Goal: Check status

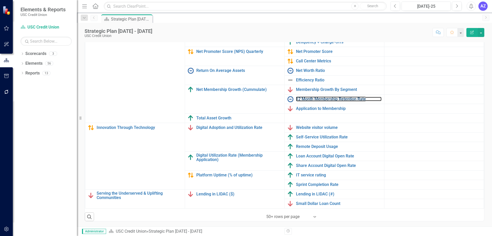
scroll to position [0, 1]
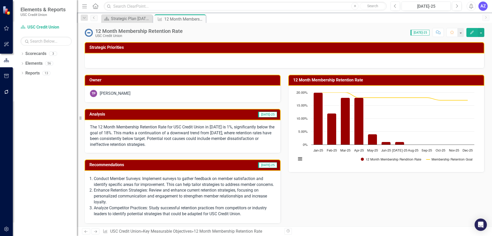
click at [372, 213] on div "Owner TP Tonya Perez Analysis Jul-25 The 12 Month Membership Retention Rate for…" at bounding box center [285, 145] width 408 height 155
click at [201, 19] on icon "Close" at bounding box center [201, 19] width 5 height 4
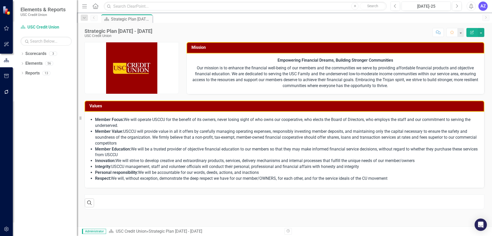
click at [47, 130] on div "Dropdown Scorecards 3 Dropdown USC Credit Union Child Scorecard Template ✈️ Upw…" at bounding box center [45, 143] width 64 height 186
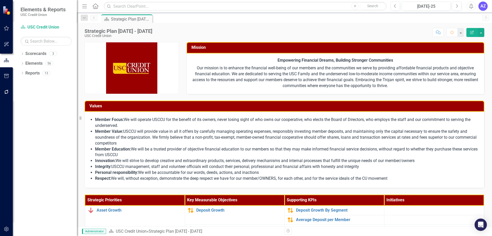
click at [32, 199] on div "Dropdown Scorecards 3 Dropdown USC Credit Union Child Scorecard Template ✈️ Upw…" at bounding box center [45, 143] width 64 height 186
drag, startPoint x: 58, startPoint y: 185, endPoint x: 66, endPoint y: 194, distance: 12.0
click at [58, 185] on div "Dropdown Scorecards 3 Dropdown USC Credit Union Child Scorecard Template ✈️ Upw…" at bounding box center [45, 143] width 64 height 186
